Goal: Information Seeking & Learning: Find specific page/section

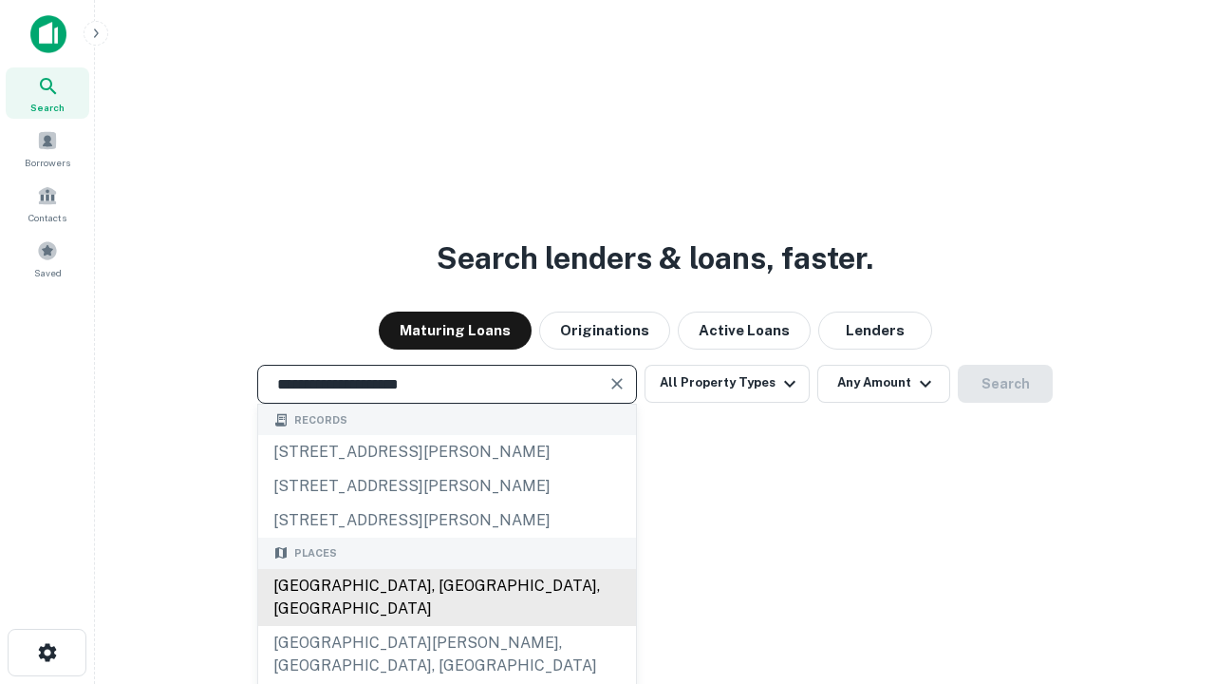
click at [446, 626] on div "[GEOGRAPHIC_DATA], [GEOGRAPHIC_DATA], [GEOGRAPHIC_DATA]" at bounding box center [447, 597] width 378 height 57
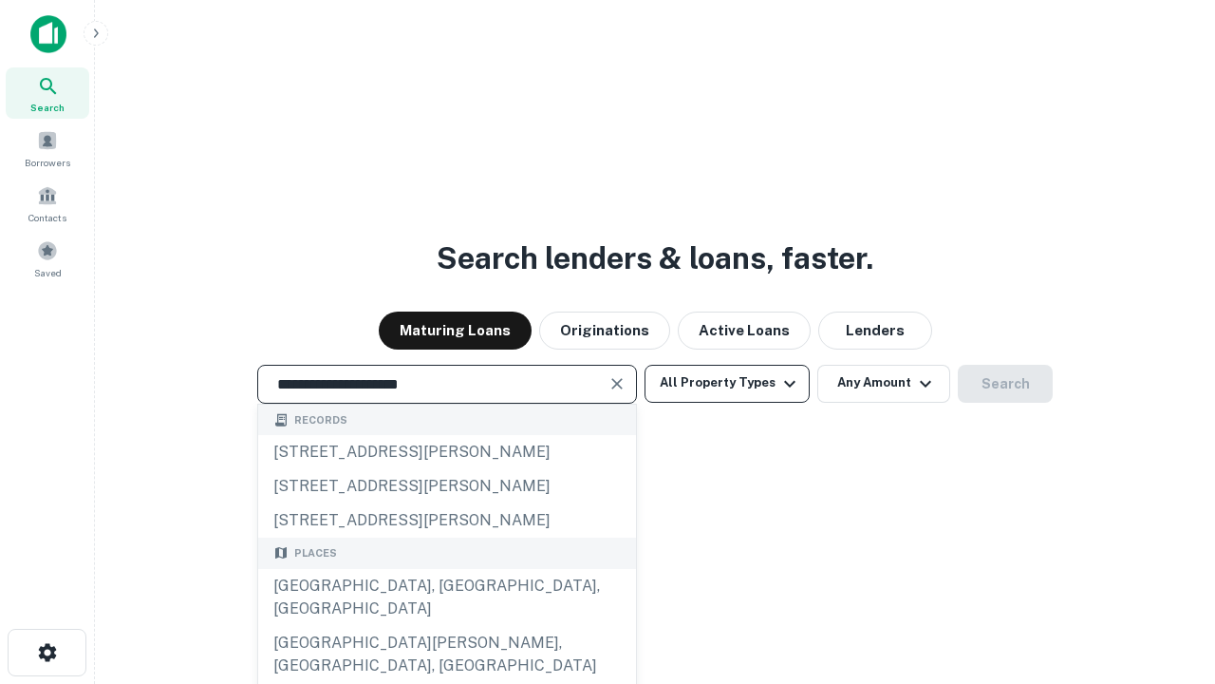
type input "**********"
click at [727, 383] on button "All Property Types" at bounding box center [727, 384] width 165 height 38
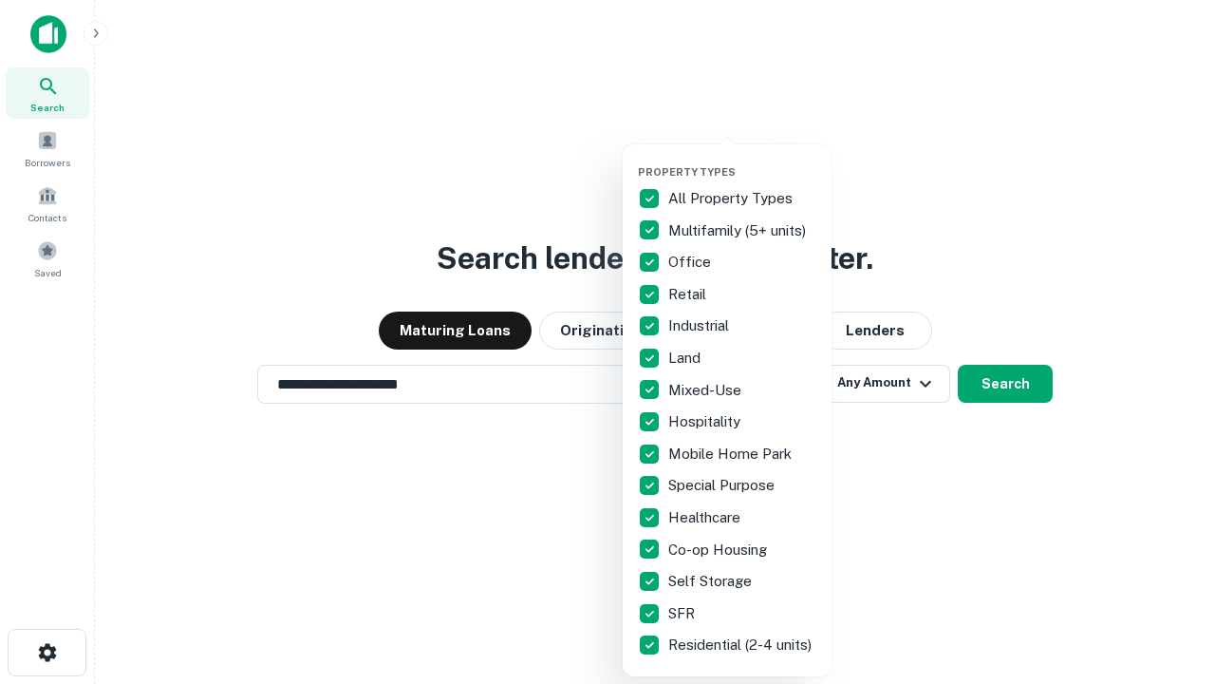
click at [742, 160] on button "button" at bounding box center [742, 160] width 209 height 1
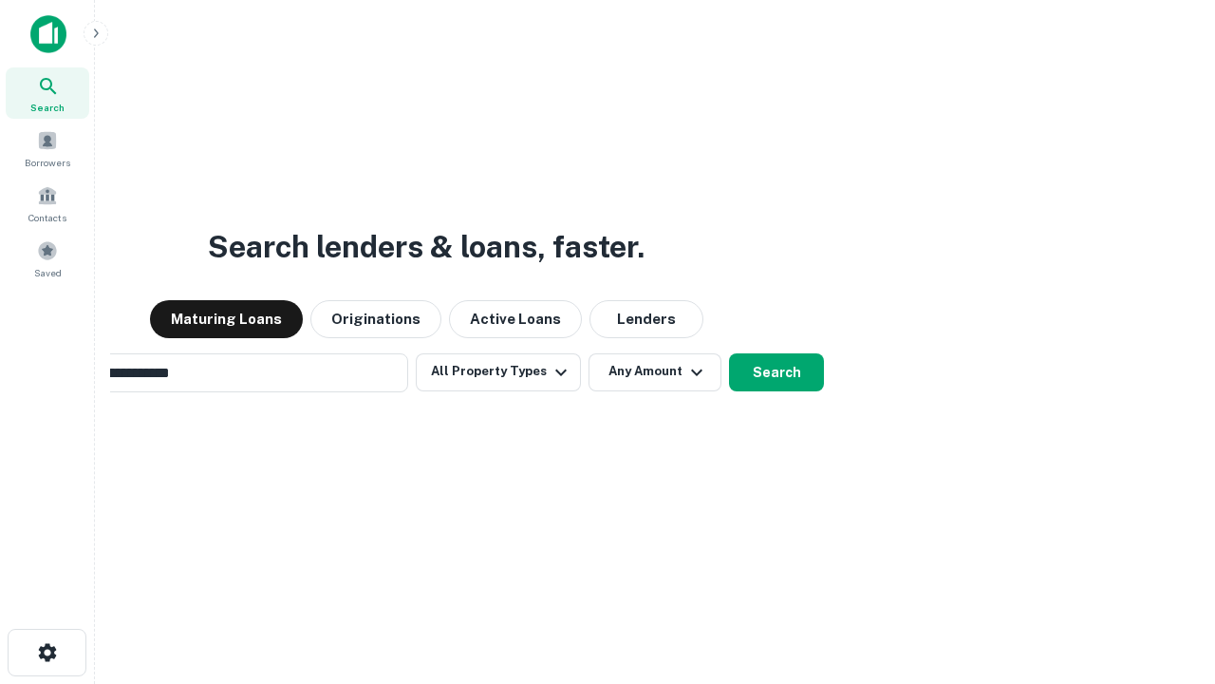
scroll to position [29, 0]
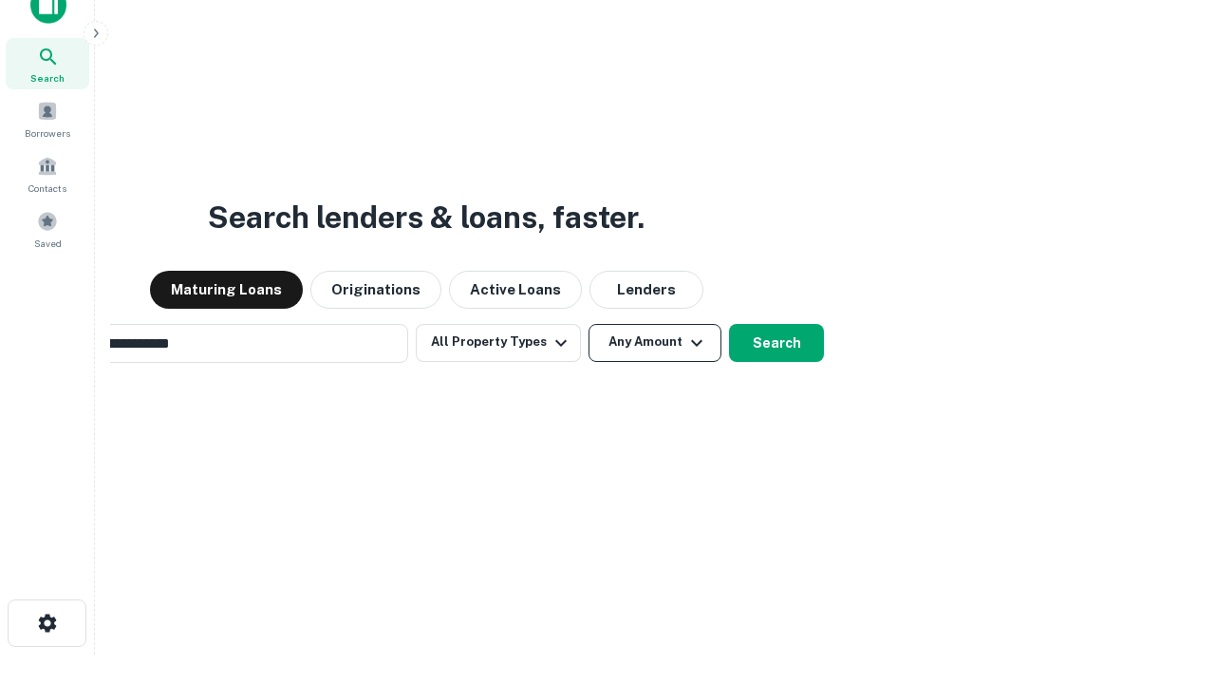
click at [589, 324] on button "Any Amount" at bounding box center [655, 343] width 133 height 38
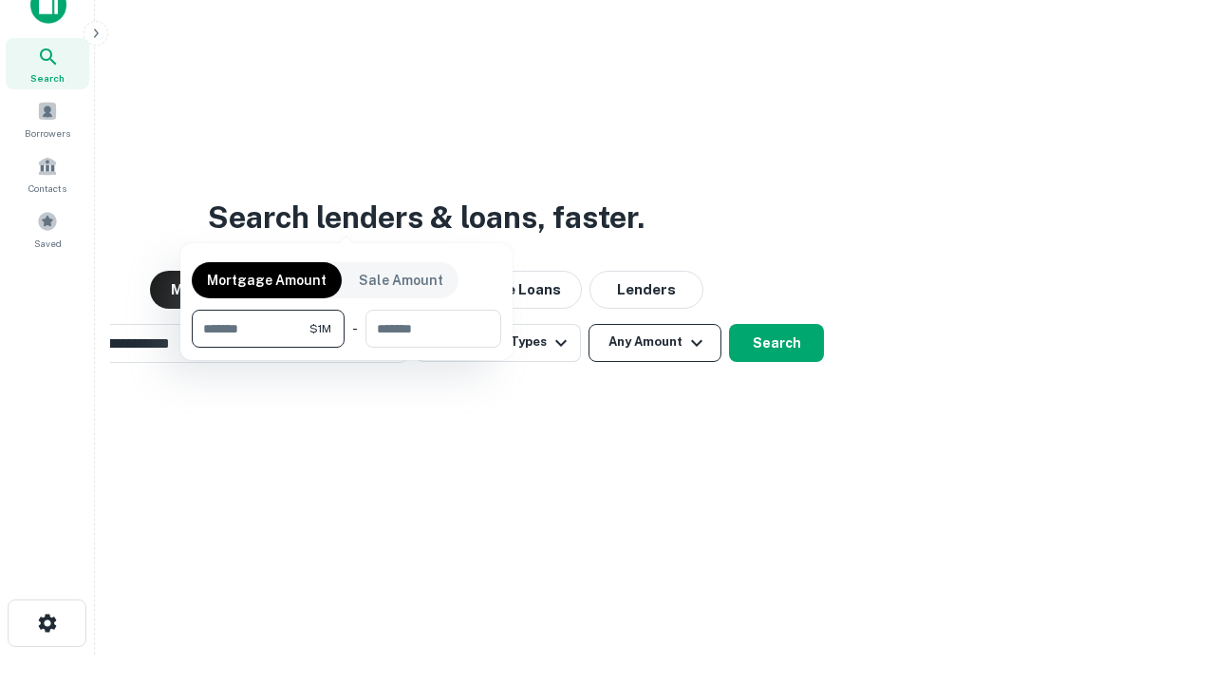
scroll to position [30, 0]
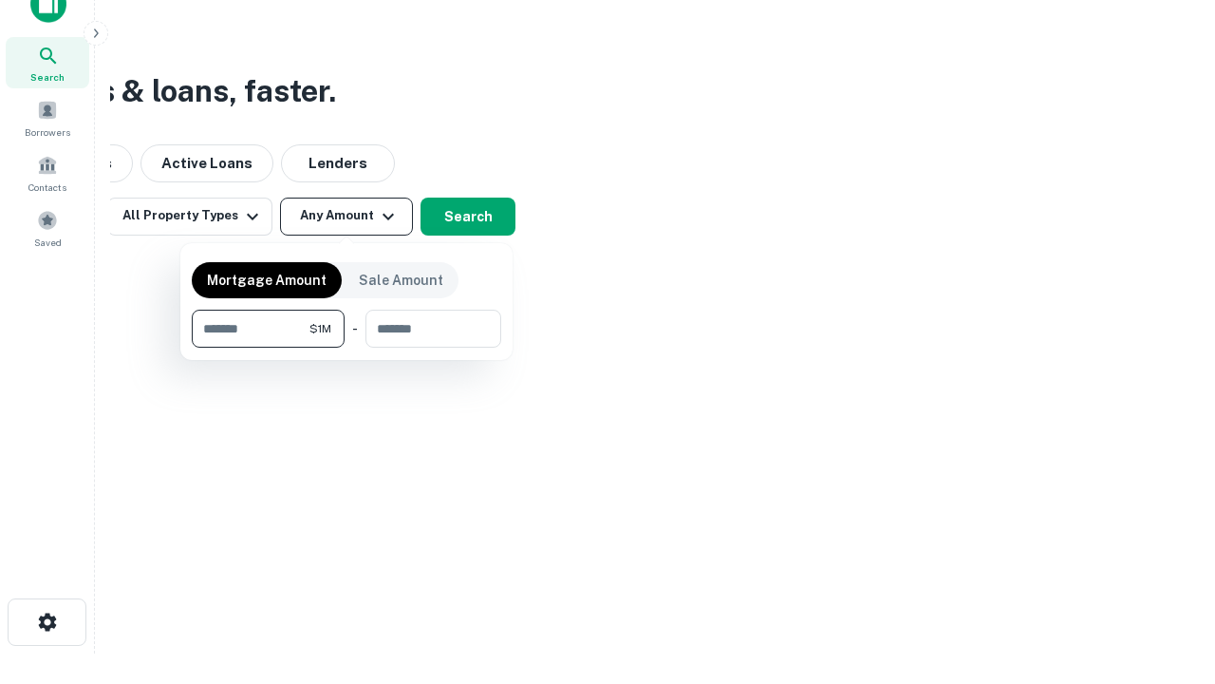
type input "*******"
click at [347, 347] on button "button" at bounding box center [347, 347] width 310 height 1
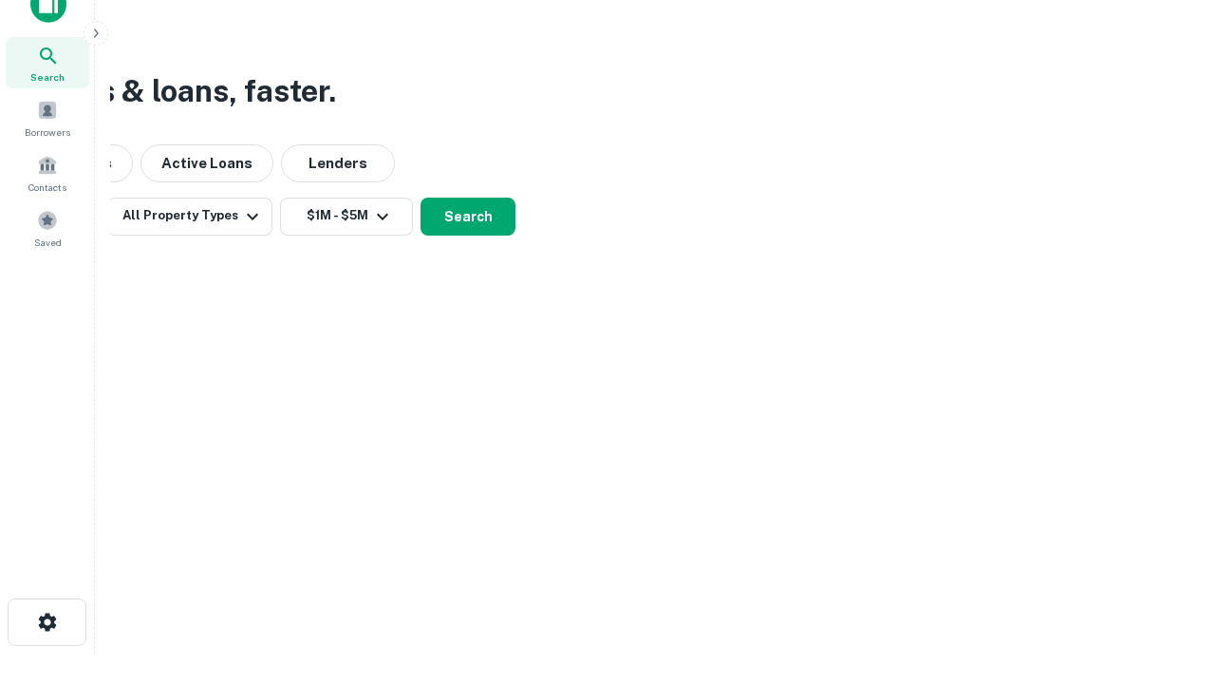
scroll to position [29, 0]
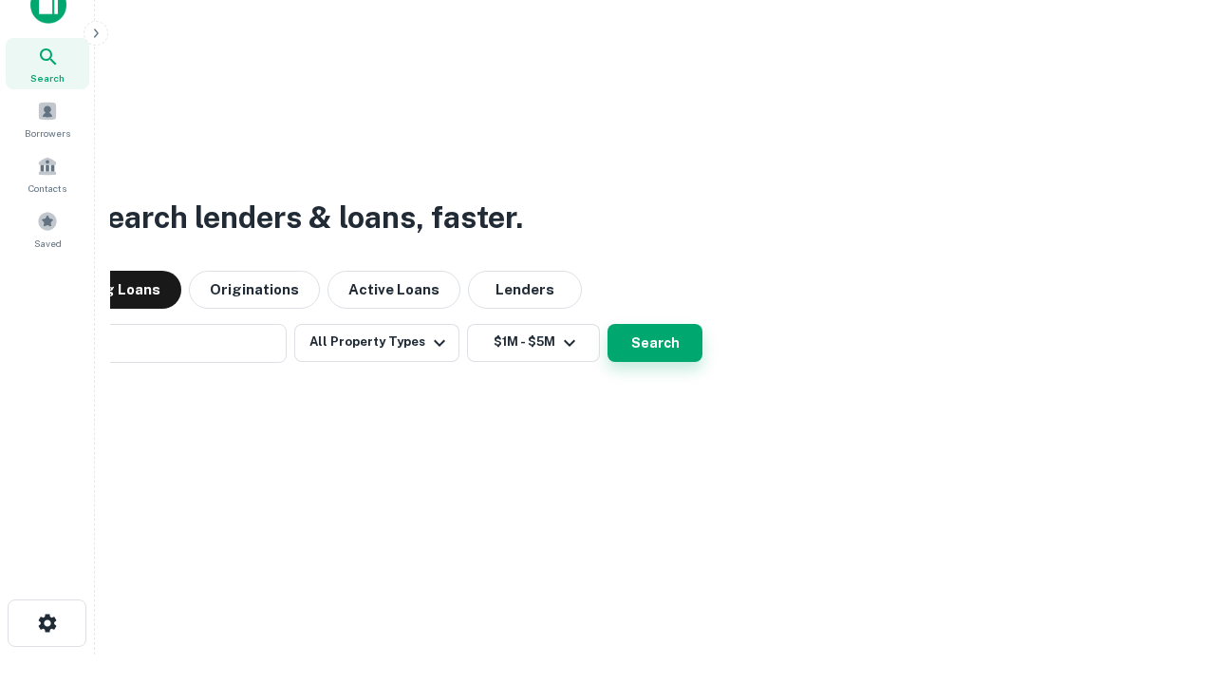
click at [608, 324] on button "Search" at bounding box center [655, 343] width 95 height 38
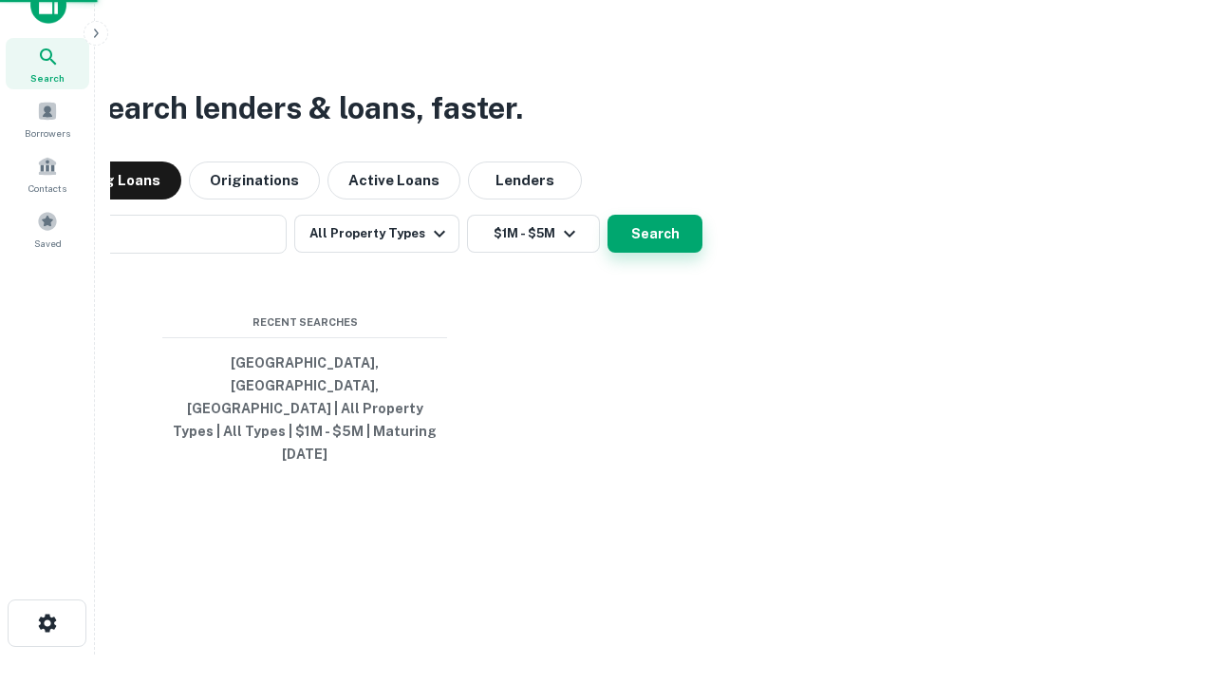
scroll to position [30, 0]
